Goal: Check status: Check status

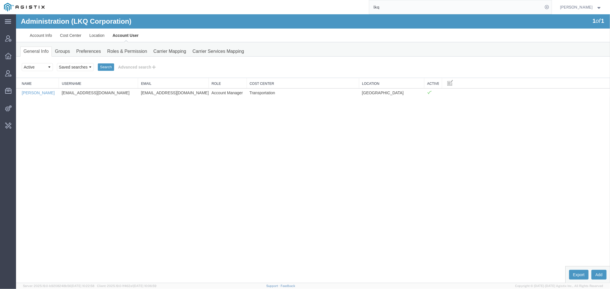
drag, startPoint x: 0, startPoint y: 0, endPoint x: 334, endPoint y: 9, distance: 333.8
click at [341, 9] on div "lkq" at bounding box center [300, 7] width 503 height 14
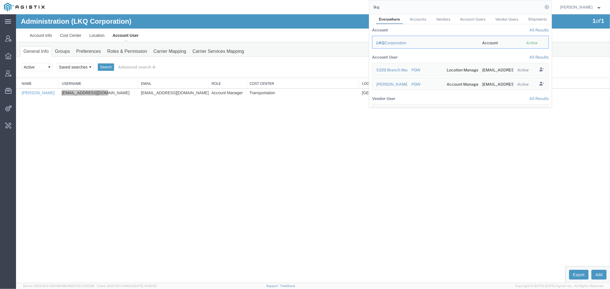
drag, startPoint x: 422, startPoint y: 5, endPoint x: 284, endPoint y: 13, distance: 138.1
click at [290, 11] on div "lkq Everywhere Accounts Vendors Account Users Vendor Users Shipments Account Al…" at bounding box center [300, 7] width 503 height 14
paste input "56890495"
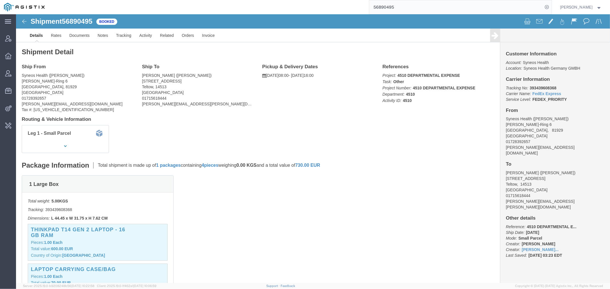
drag, startPoint x: 419, startPoint y: 8, endPoint x: 245, endPoint y: 8, distance: 174.4
click at [282, 8] on div "56890495" at bounding box center [300, 7] width 503 height 14
paste input "1089"
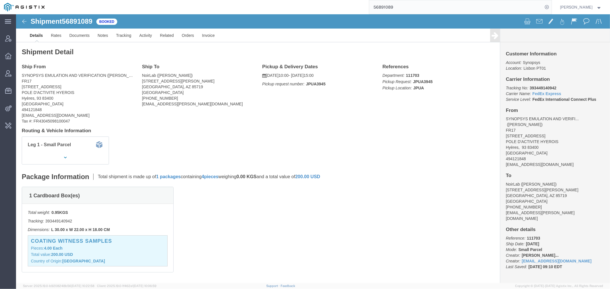
drag, startPoint x: 304, startPoint y: 4, endPoint x: 293, endPoint y: 7, distance: 10.7
click at [298, 5] on div "56891089" at bounding box center [300, 7] width 503 height 14
paste input "0495"
type input "56890495"
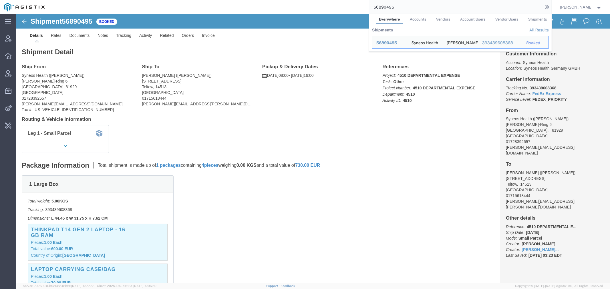
drag, startPoint x: 555, startPoint y: 6, endPoint x: 522, endPoint y: 13, distance: 33.6
click at [551, 6] on icon at bounding box center [547, 7] width 8 height 8
